Goal: Transaction & Acquisition: Purchase product/service

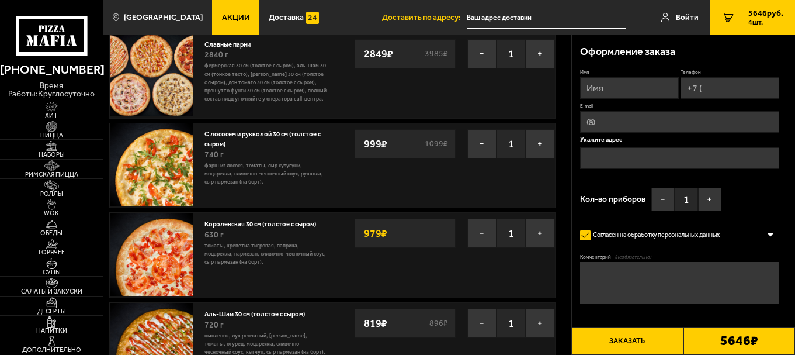
scroll to position [117, 0]
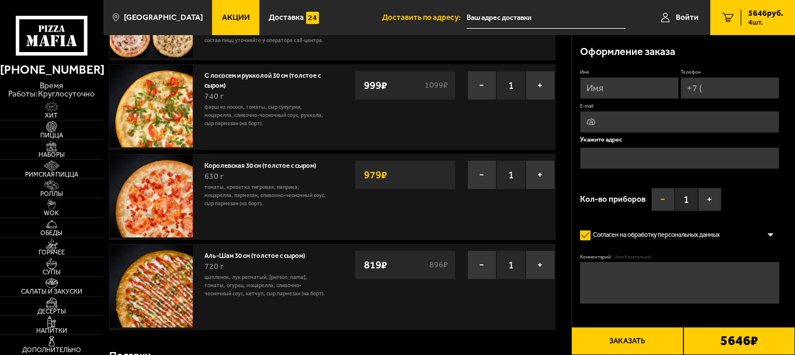
click at [658, 197] on button "−" at bounding box center [662, 199] width 23 height 23
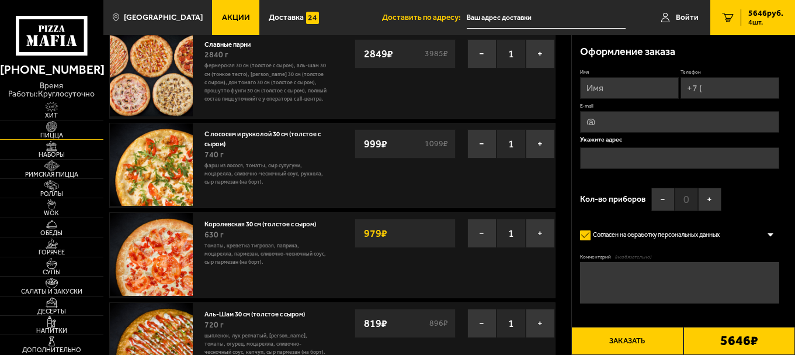
click at [55, 134] on span "Пицца" at bounding box center [51, 135] width 103 height 6
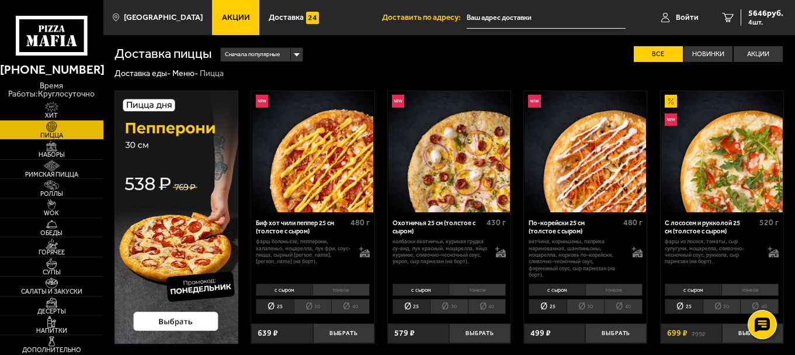
click at [581, 305] on li "30" at bounding box center [586, 306] width 38 height 15
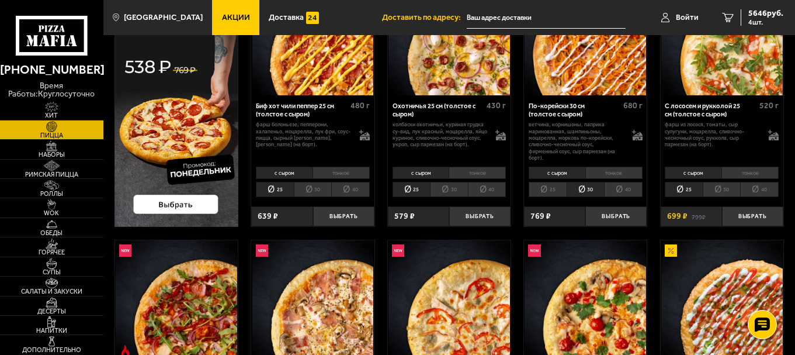
scroll to position [234, 0]
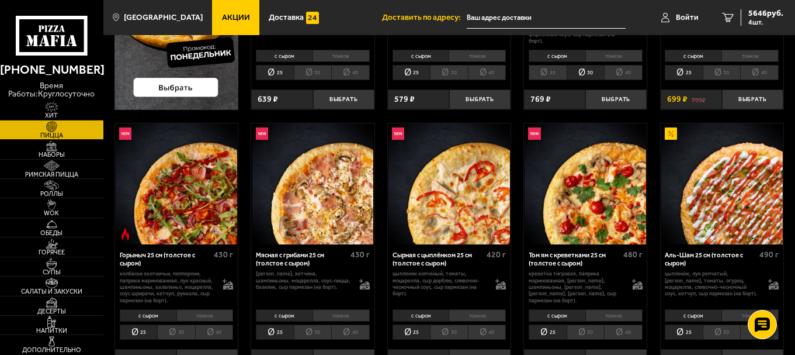
click at [443, 333] on li "30" at bounding box center [449, 331] width 38 height 15
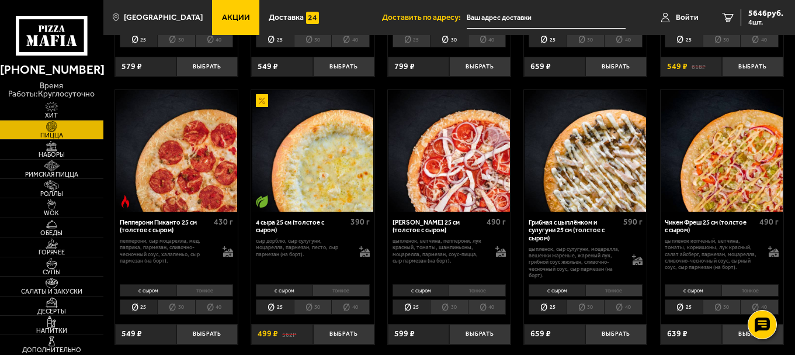
scroll to position [584, 0]
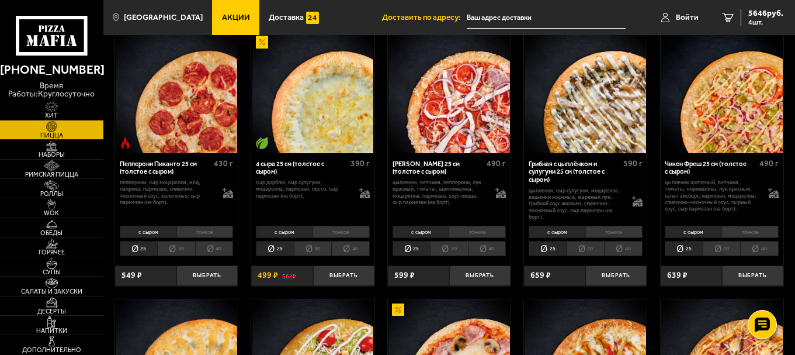
click at [720, 249] on li "30" at bounding box center [722, 248] width 38 height 15
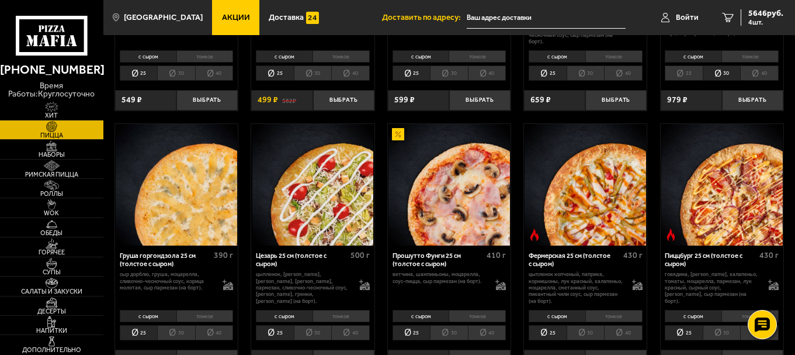
scroll to position [876, 0]
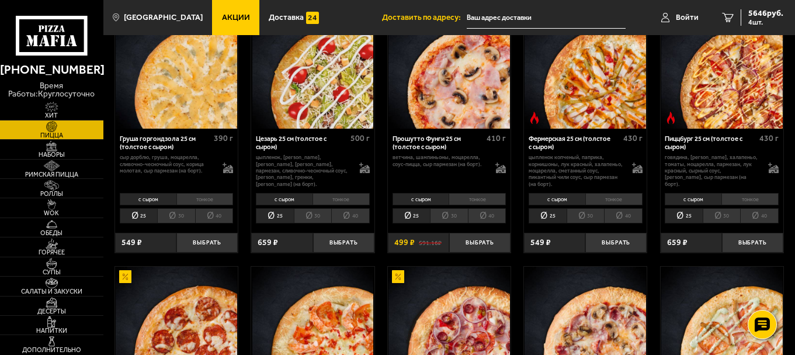
click at [729, 220] on li "30" at bounding box center [722, 215] width 38 height 15
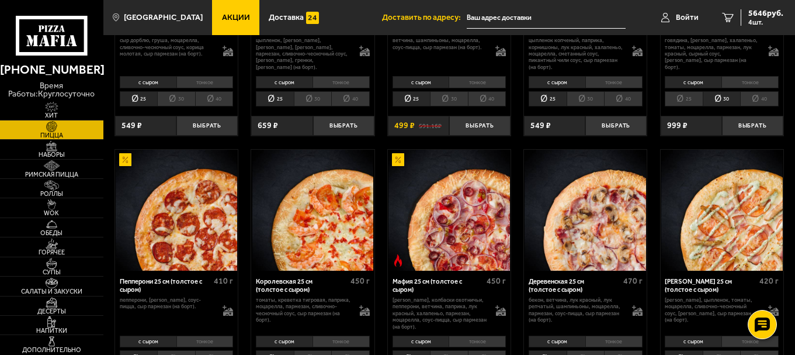
scroll to position [1052, 0]
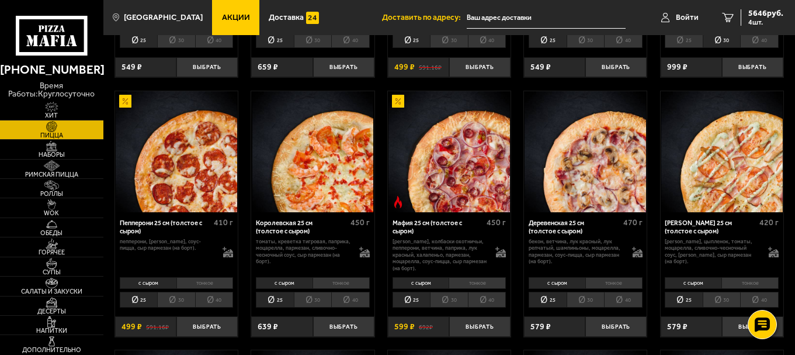
click at [451, 303] on li "30" at bounding box center [449, 299] width 38 height 15
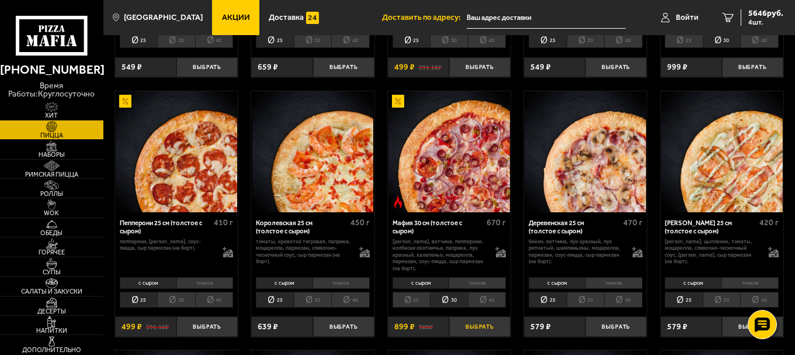
click at [481, 323] on button "Выбрать" at bounding box center [479, 326] width 61 height 20
click at [723, 293] on li "30" at bounding box center [722, 299] width 38 height 15
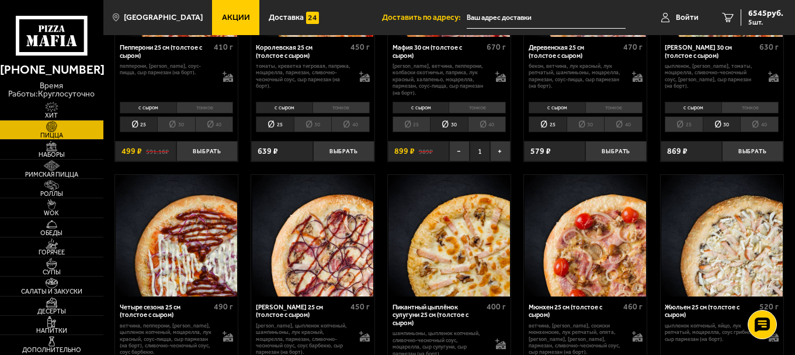
scroll to position [1285, 0]
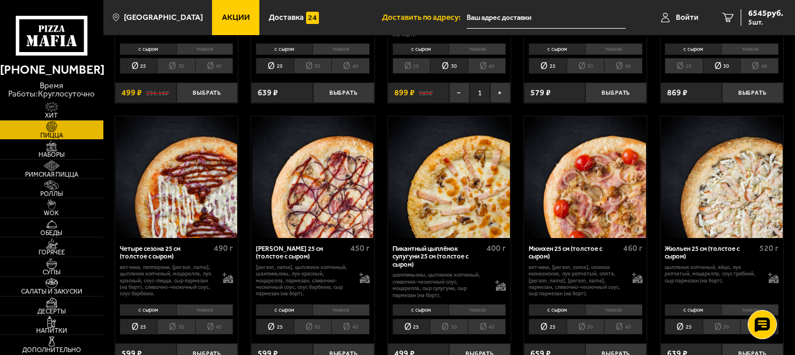
click at [174, 328] on li "30" at bounding box center [176, 325] width 38 height 15
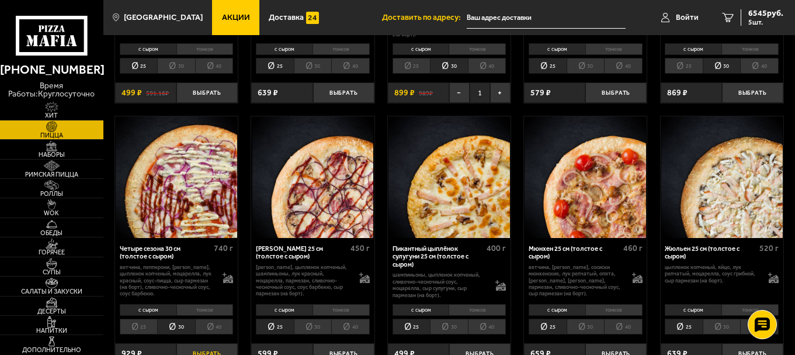
scroll to position [1344, 0]
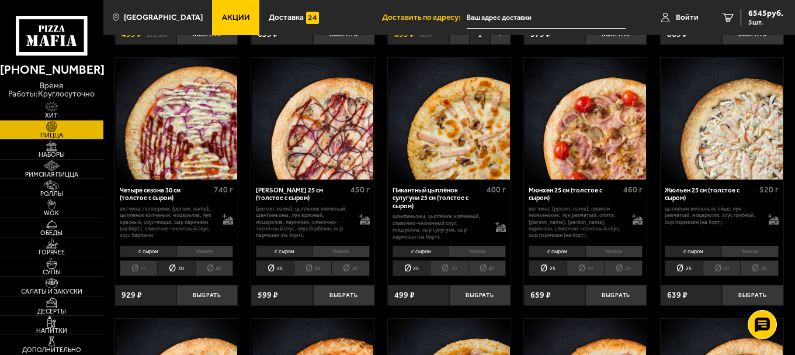
click at [315, 265] on li "30" at bounding box center [313, 267] width 38 height 15
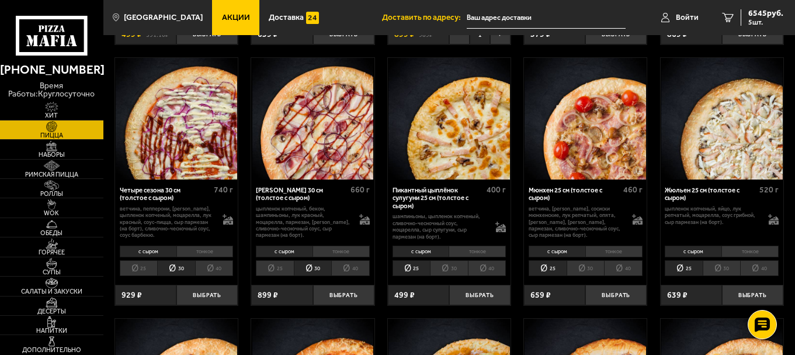
click at [584, 268] on li "30" at bounding box center [586, 267] width 38 height 15
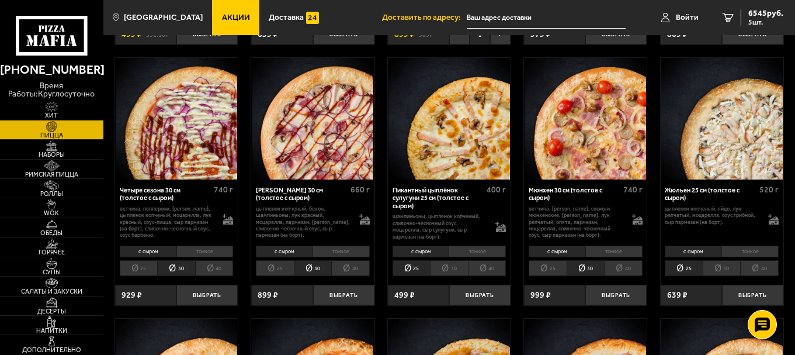
click at [724, 269] on li "30" at bounding box center [722, 267] width 38 height 15
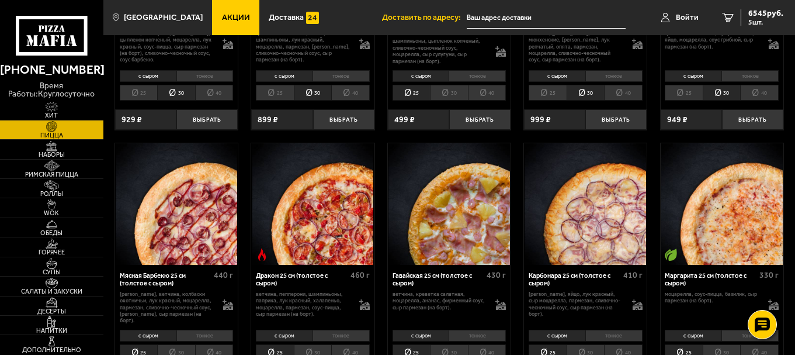
scroll to position [1636, 0]
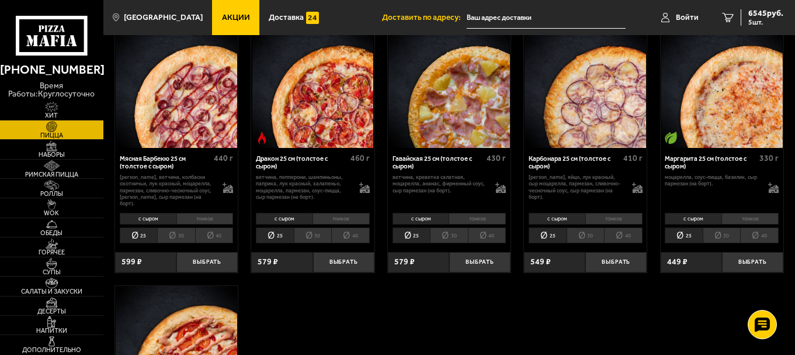
click at [452, 227] on li "30" at bounding box center [449, 234] width 38 height 15
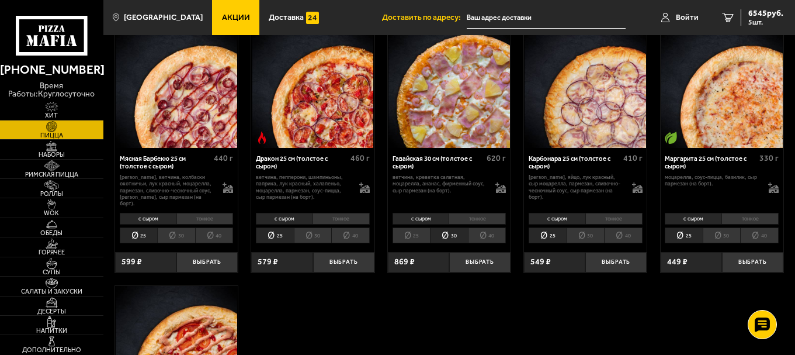
click at [589, 228] on li "30" at bounding box center [586, 234] width 38 height 15
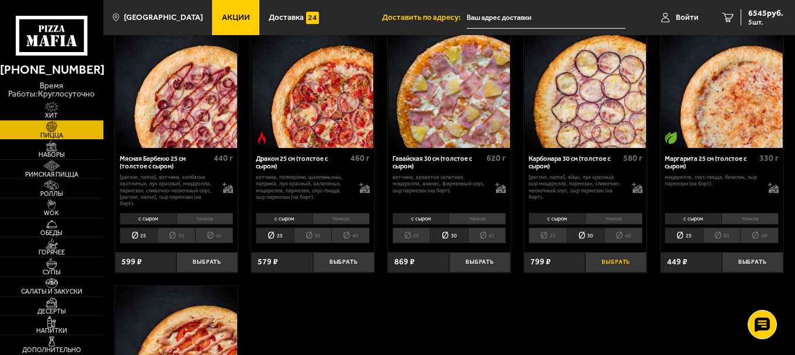
click at [615, 255] on button "Выбрать" at bounding box center [615, 262] width 61 height 20
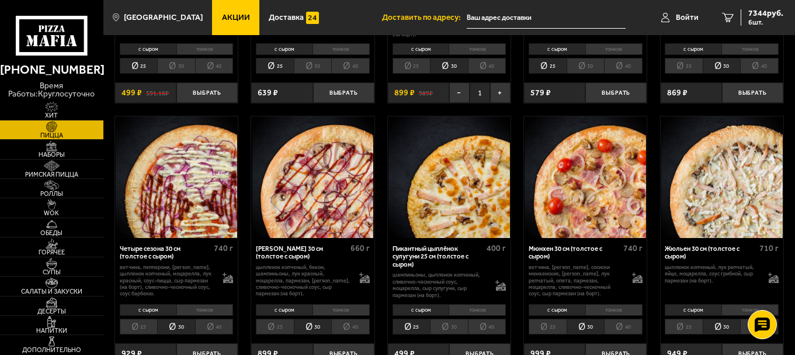
scroll to position [993, 0]
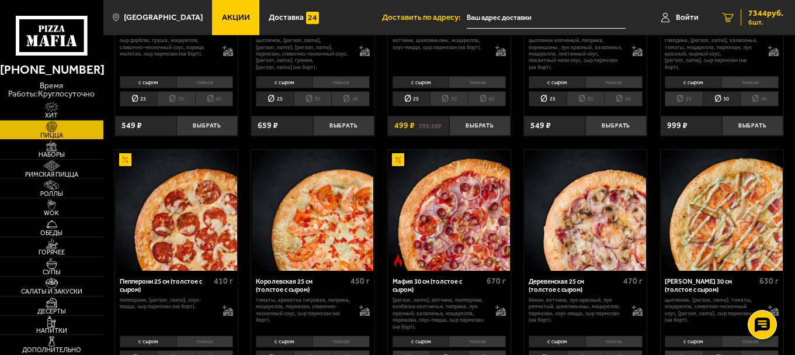
click at [764, 10] on span "7344 руб." at bounding box center [765, 13] width 35 height 8
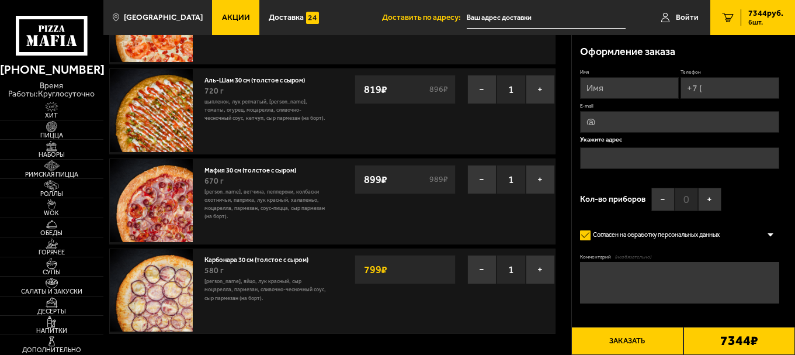
scroll to position [58, 0]
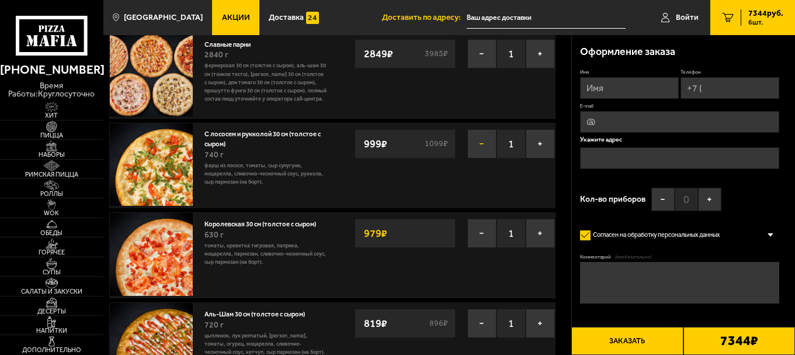
click at [483, 143] on button "−" at bounding box center [481, 143] width 29 height 29
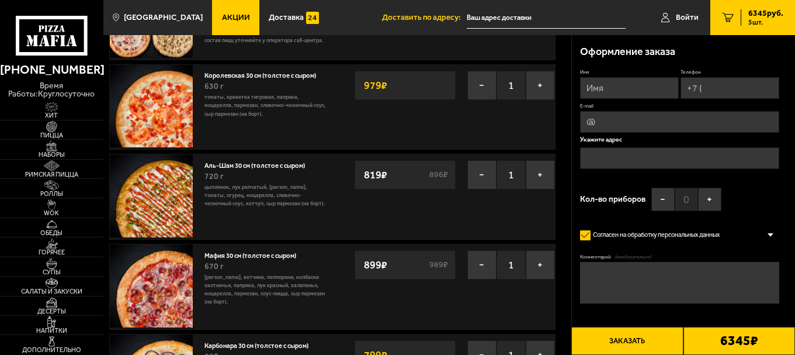
scroll to position [175, 0]
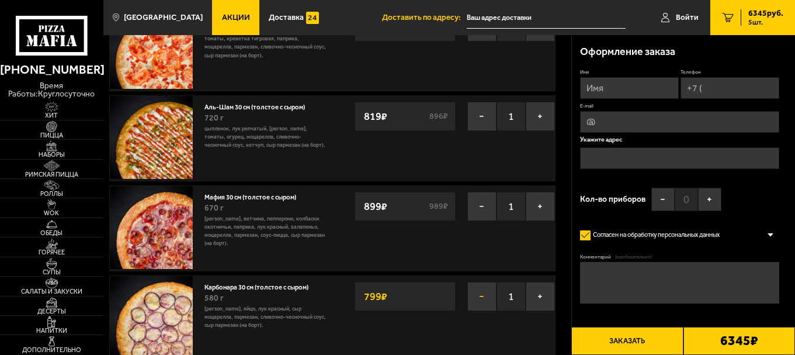
click at [477, 293] on button "−" at bounding box center [481, 296] width 29 height 29
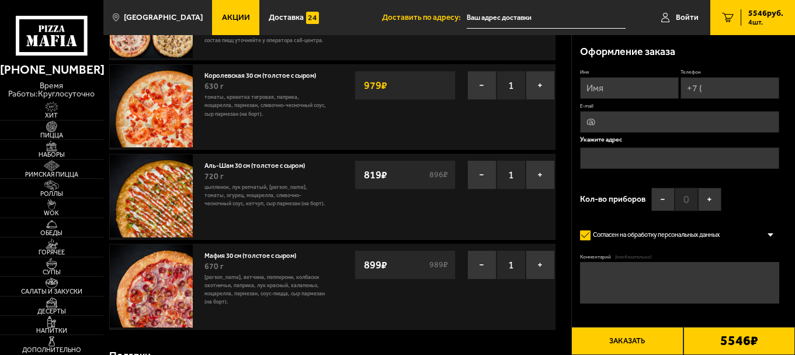
scroll to position [0, 0]
